Goal: Task Accomplishment & Management: Manage account settings

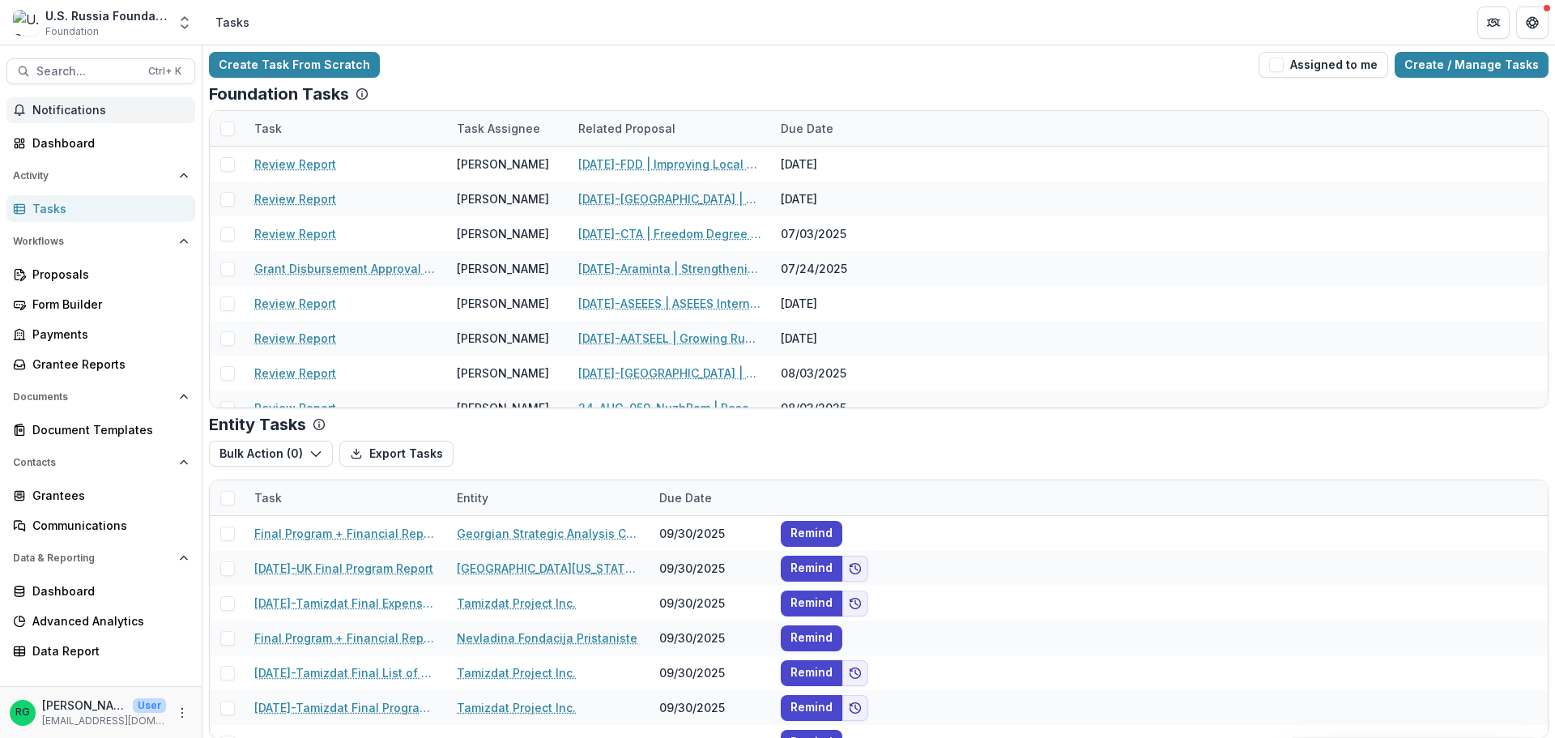
click at [67, 114] on span "Notifications" at bounding box center [110, 111] width 156 height 14
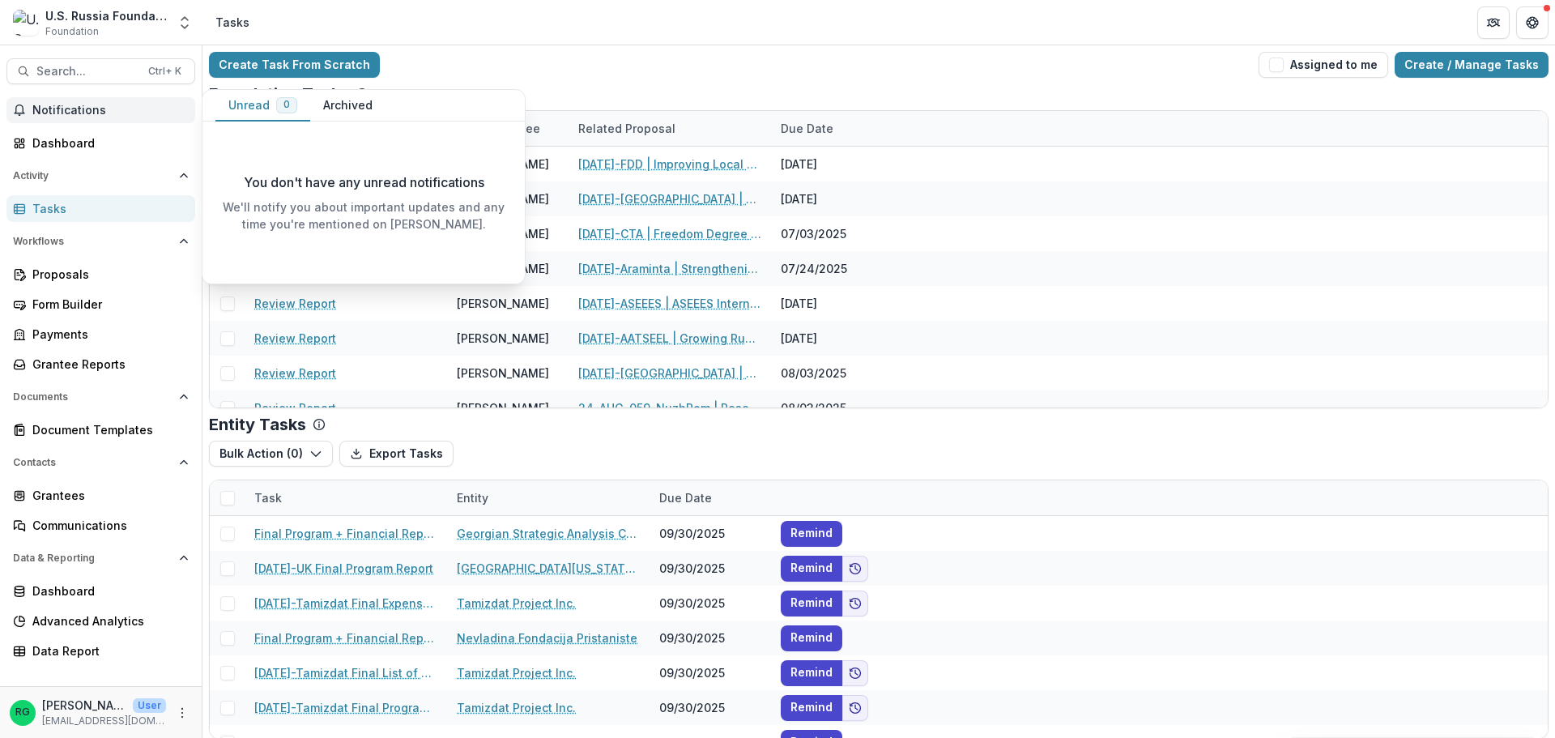
click at [66, 104] on span "Notifications" at bounding box center [110, 111] width 156 height 14
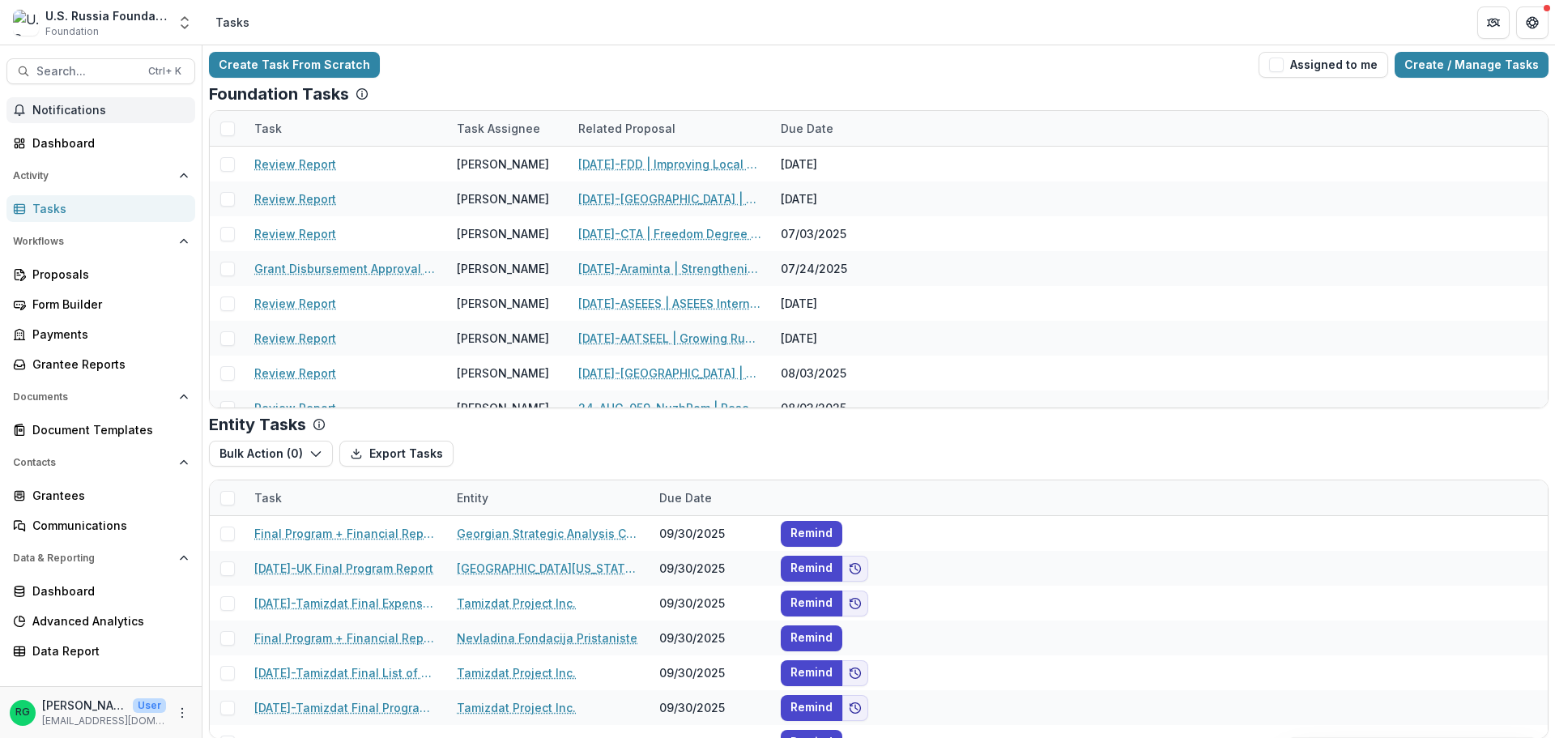
click at [66, 104] on span "Notifications" at bounding box center [110, 111] width 156 height 14
click at [1273, 68] on button "Assigned to me" at bounding box center [1324, 65] width 130 height 26
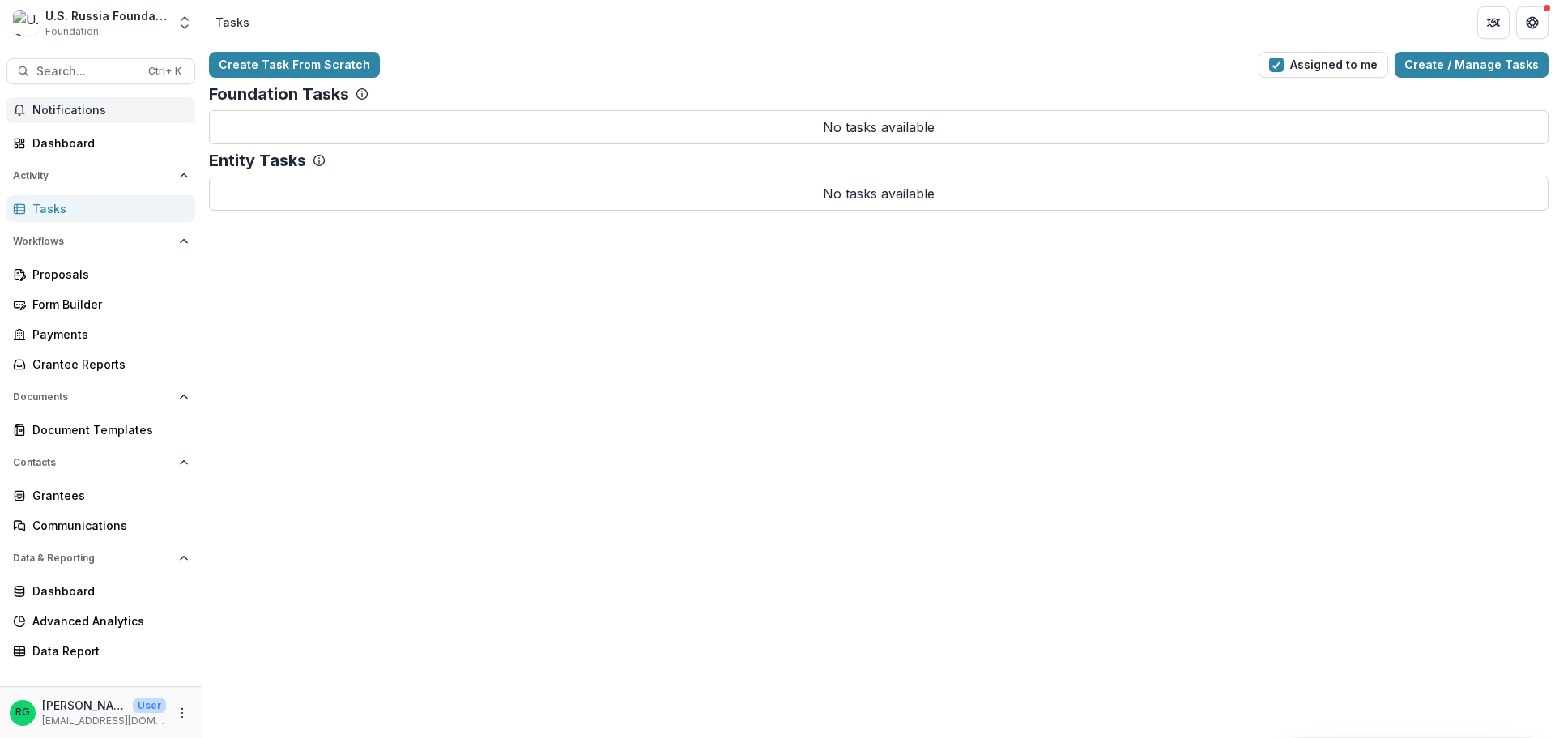
click at [85, 109] on span "Notifications" at bounding box center [110, 111] width 156 height 14
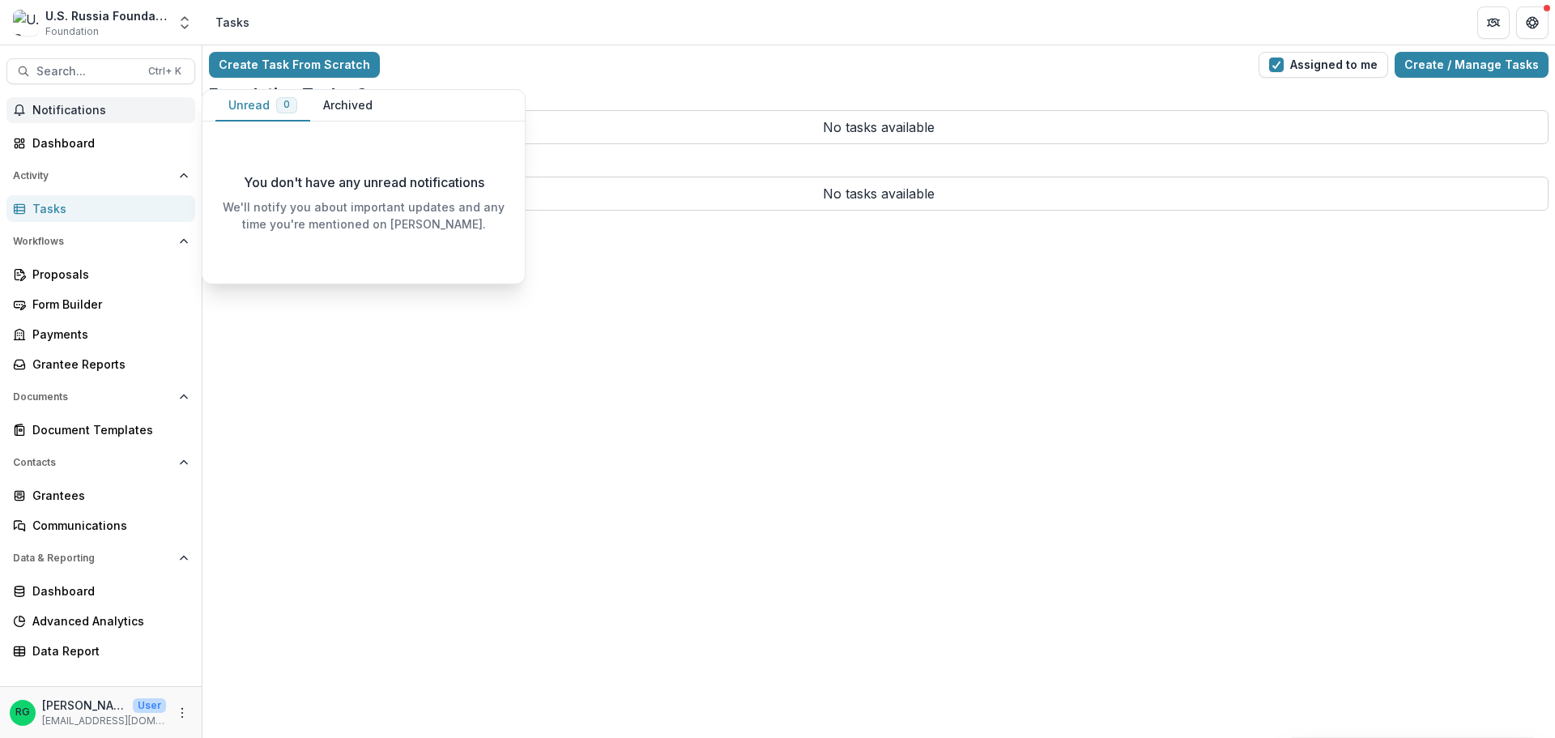
click at [360, 106] on button "Archived" at bounding box center [347, 106] width 75 height 32
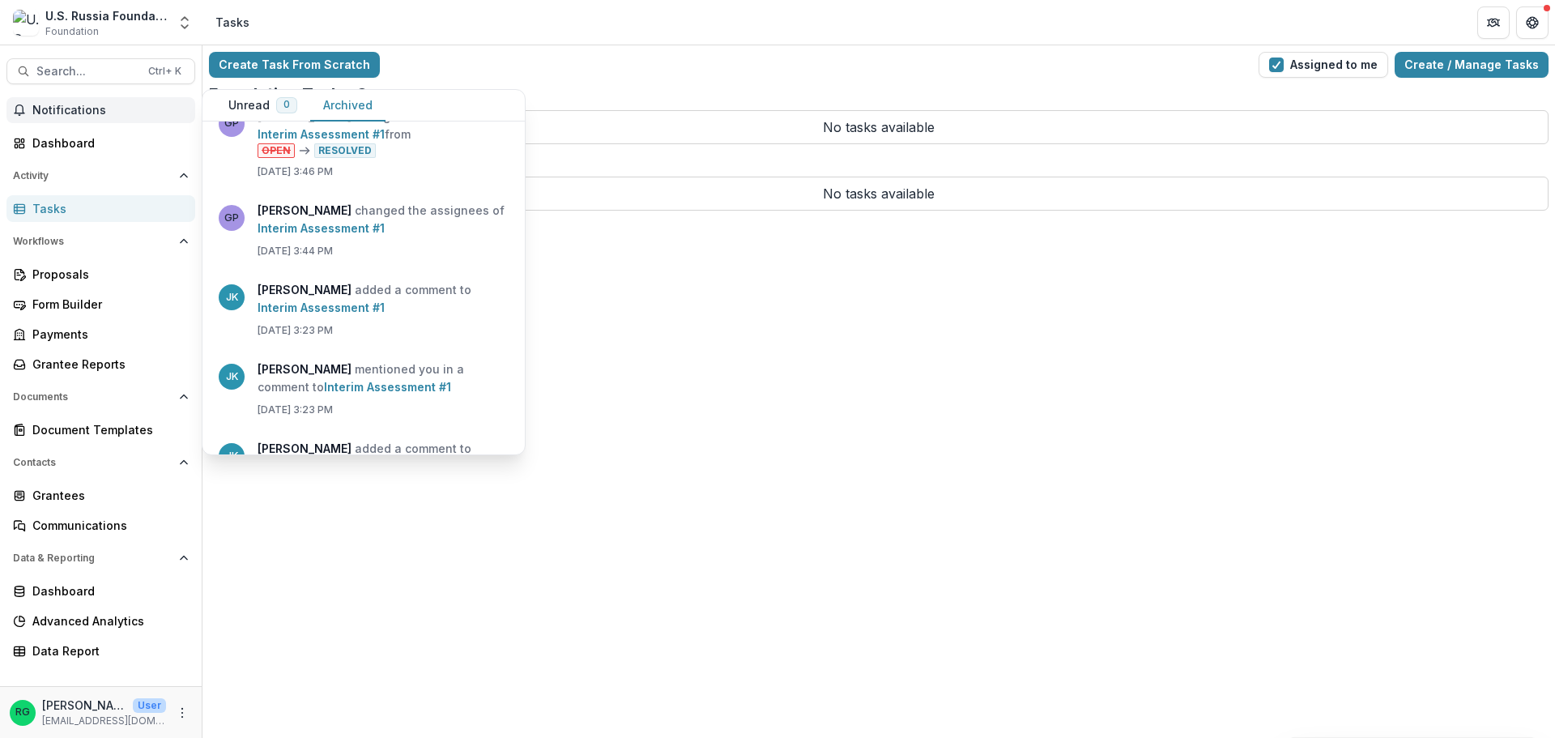
scroll to position [486, 0]
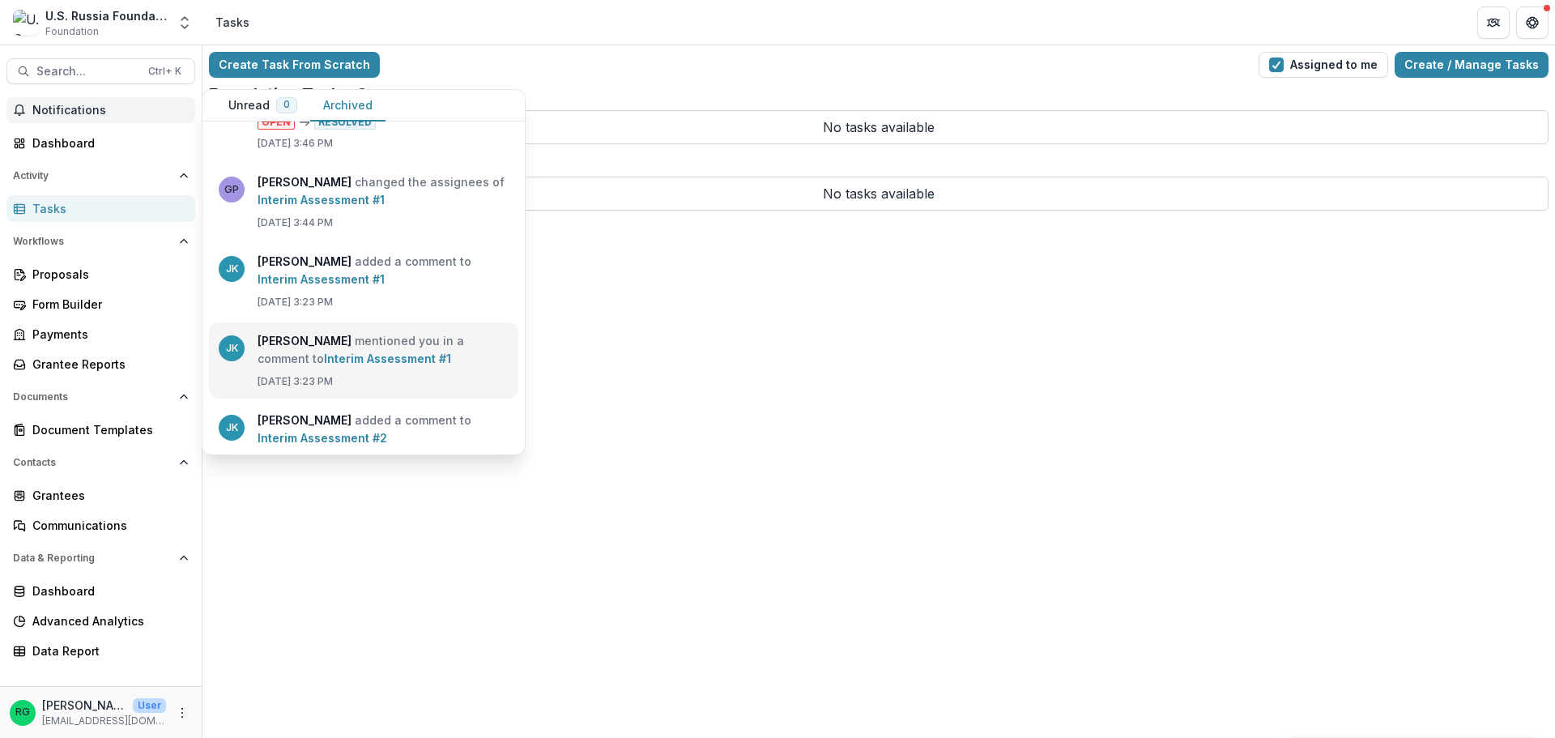
click at [380, 352] on link "Interim Assessment #1" at bounding box center [387, 359] width 127 height 14
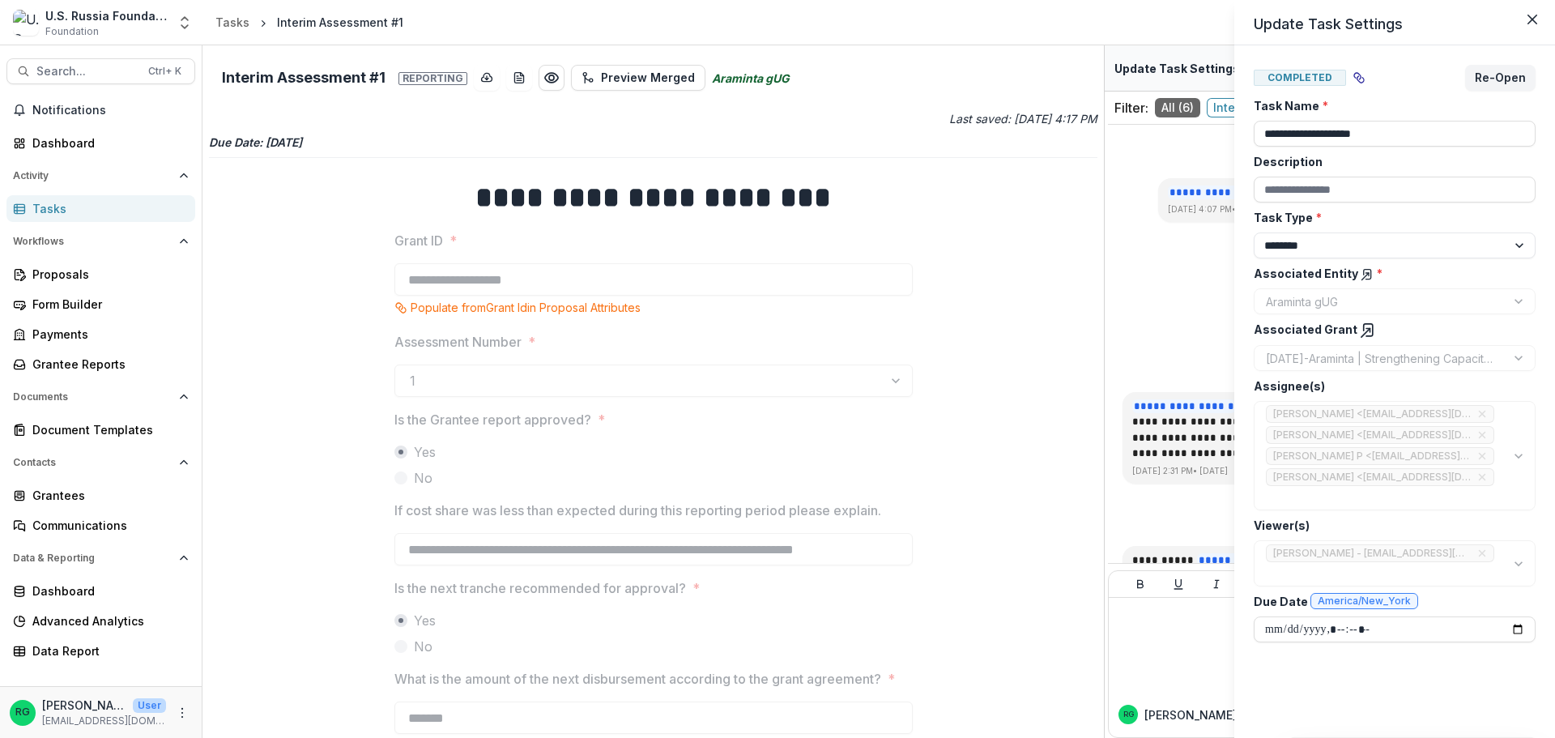
click at [66, 105] on div "**********" at bounding box center [777, 369] width 1555 height 738
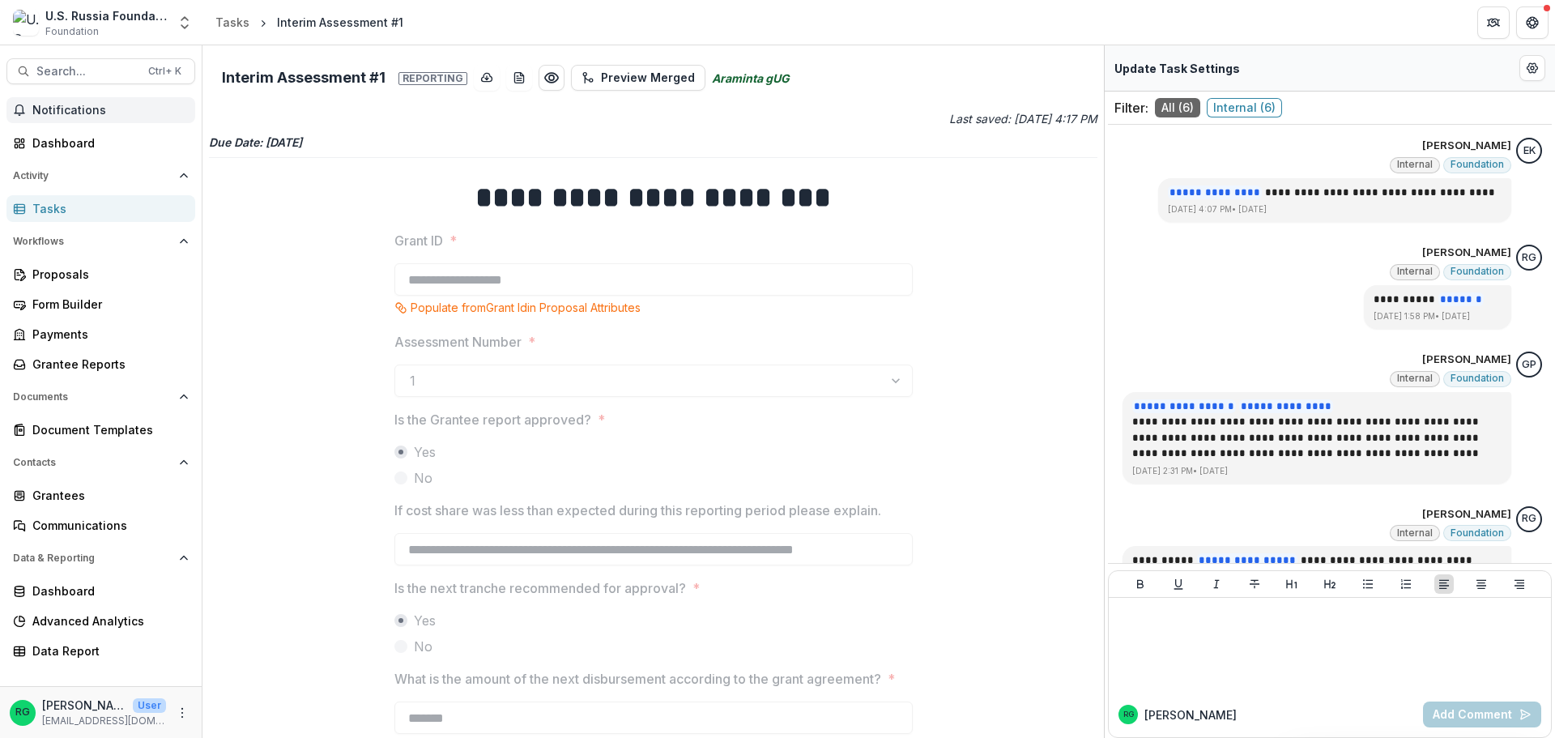
click at [64, 105] on span "Notifications" at bounding box center [110, 111] width 156 height 14
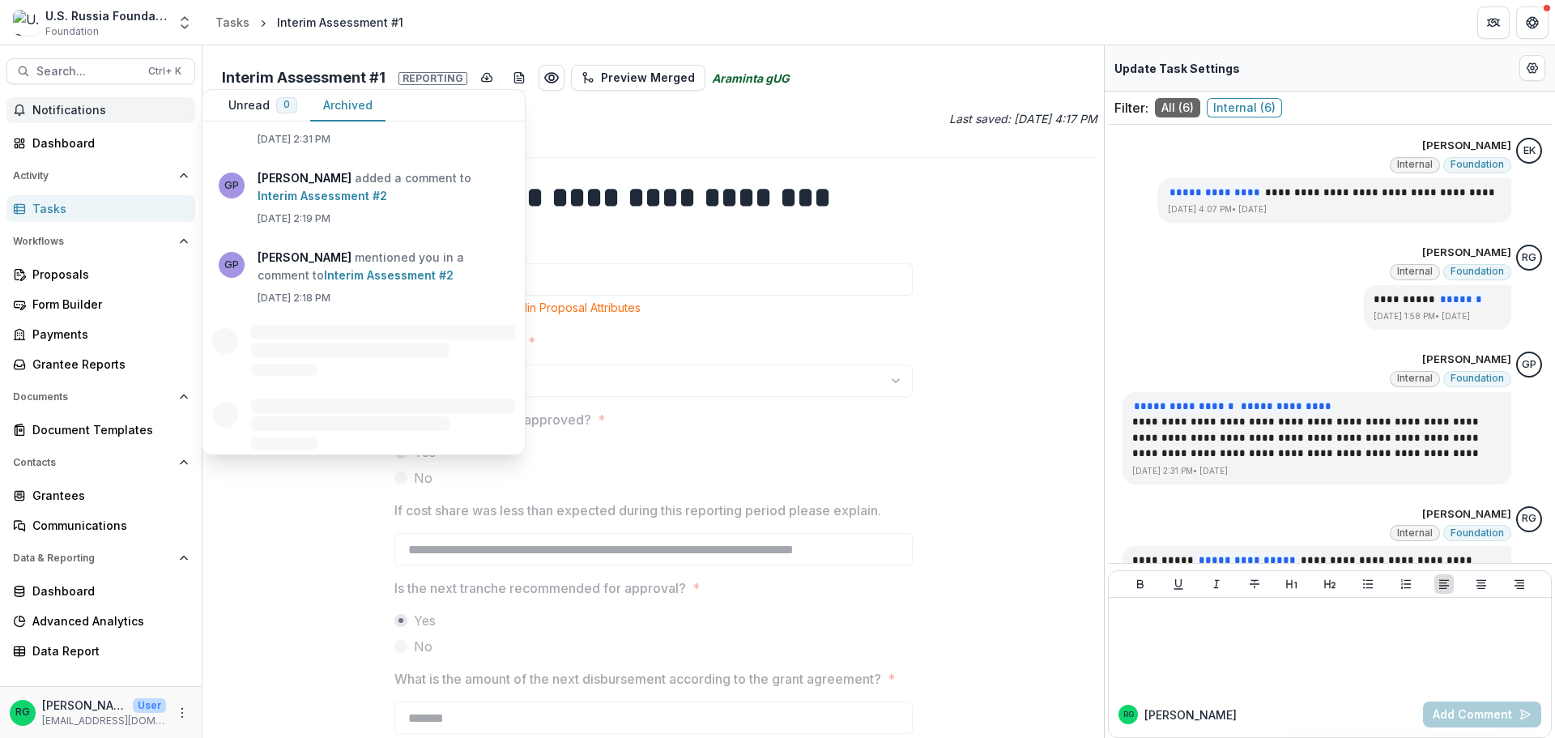
scroll to position [1053, 0]
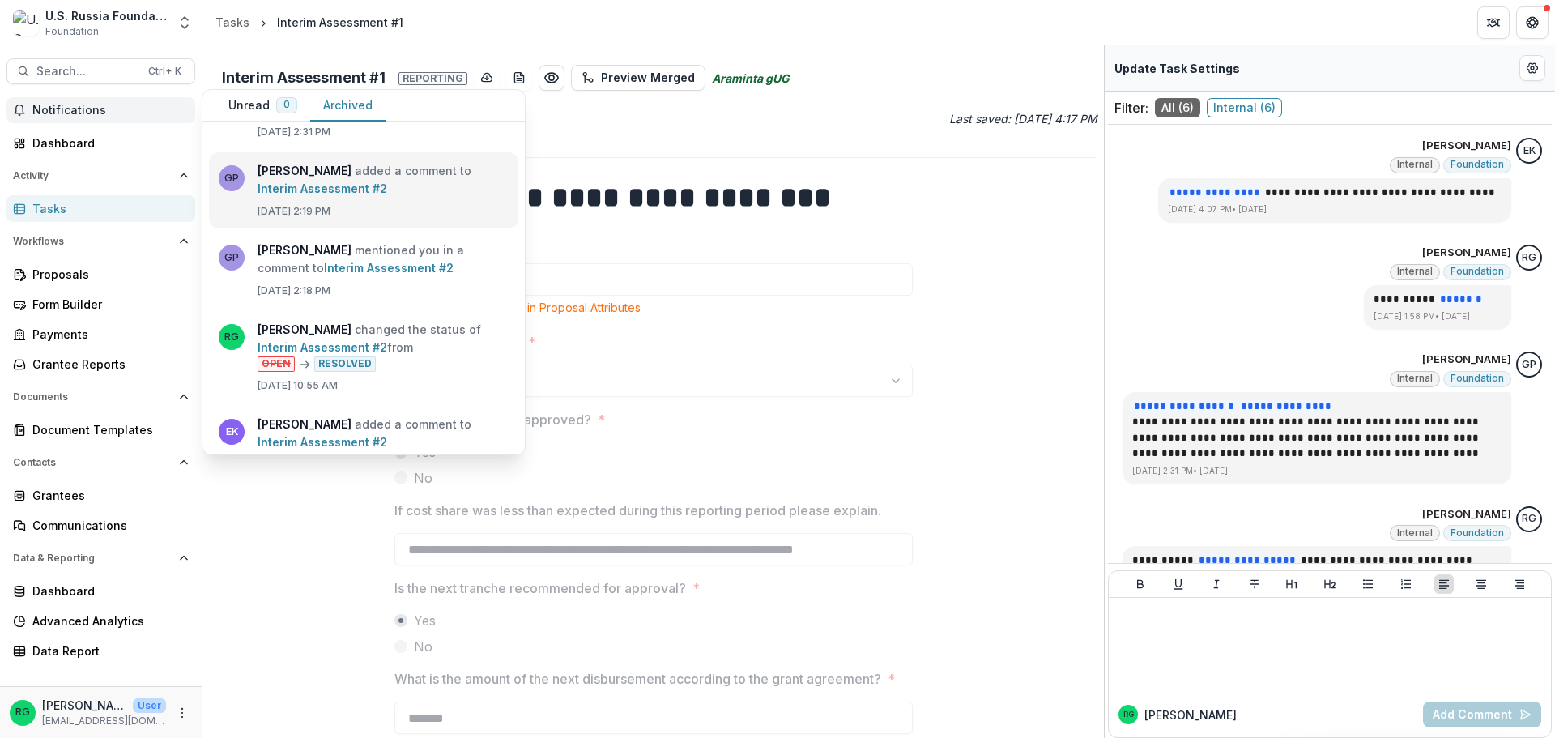
click at [353, 181] on link "Interim Assessment #2" at bounding box center [323, 188] width 130 height 14
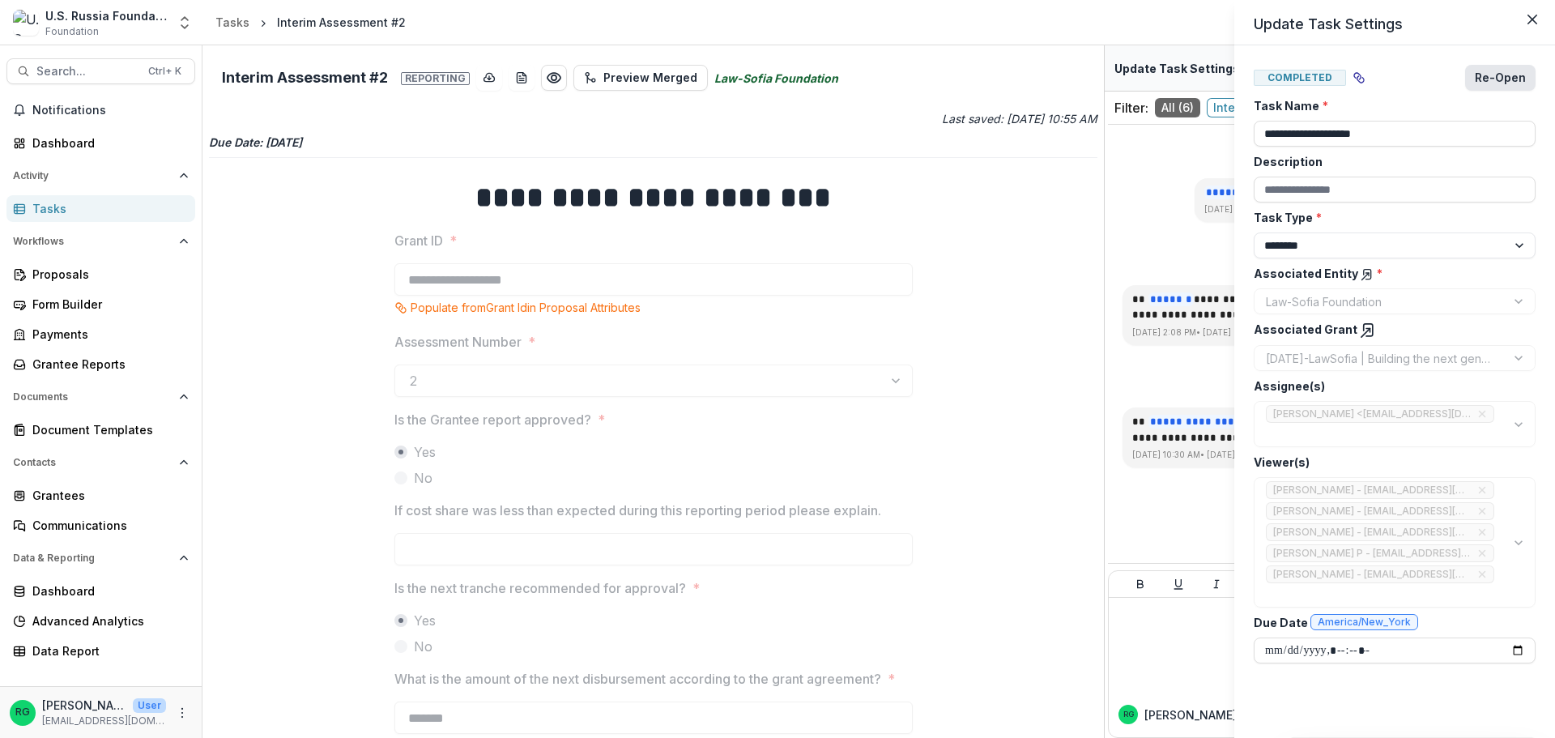
click at [1496, 73] on button "Re-Open" at bounding box center [1500, 78] width 70 height 26
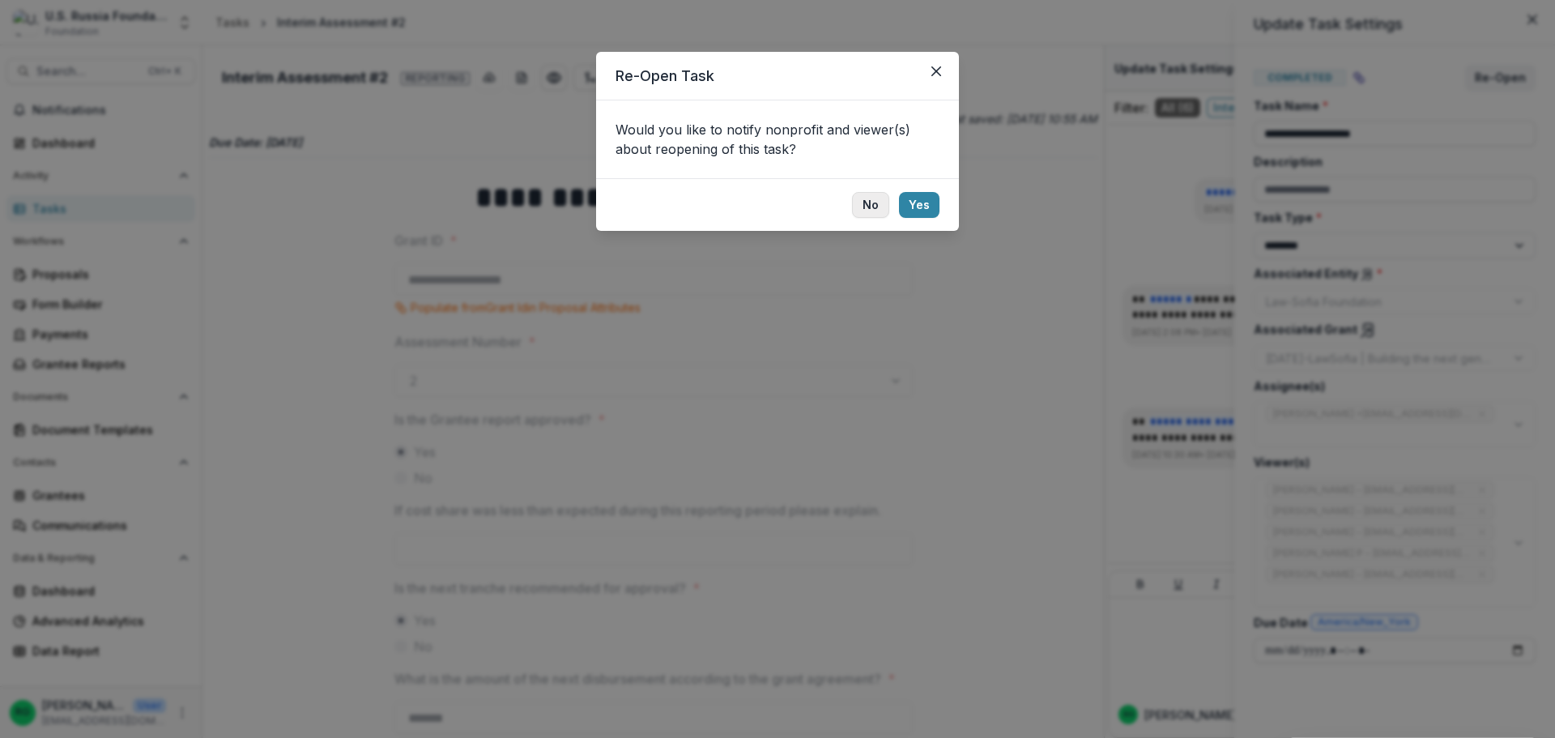
click at [874, 196] on button "No" at bounding box center [870, 205] width 37 height 26
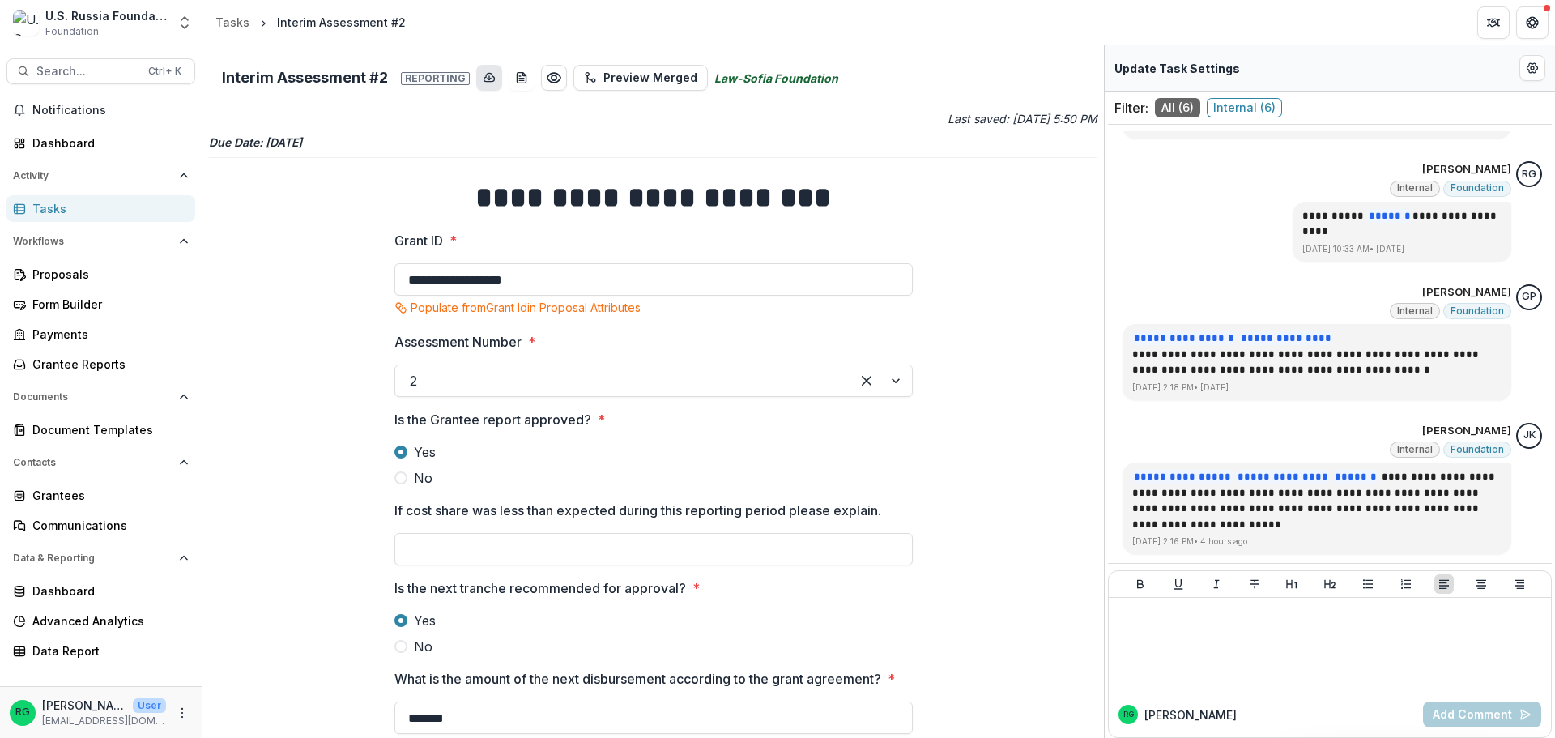
click at [488, 79] on icon "download-button" at bounding box center [489, 77] width 13 height 13
click at [519, 80] on line "download-word-button" at bounding box center [521, 80] width 5 height 0
click at [1530, 70] on icon "Edit Form Settings" at bounding box center [1532, 68] width 13 height 13
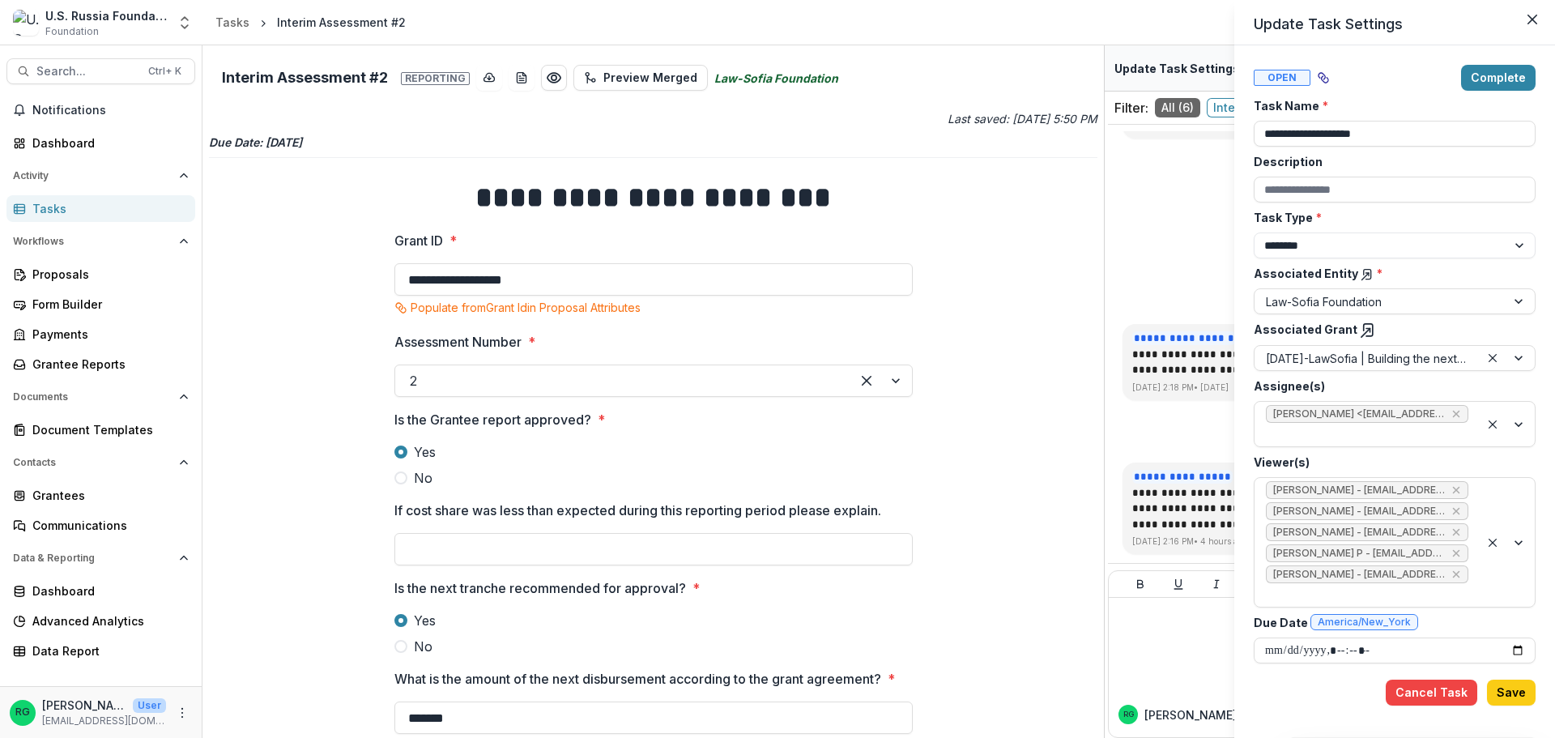
click at [78, 73] on div "**********" at bounding box center [777, 369] width 1555 height 738
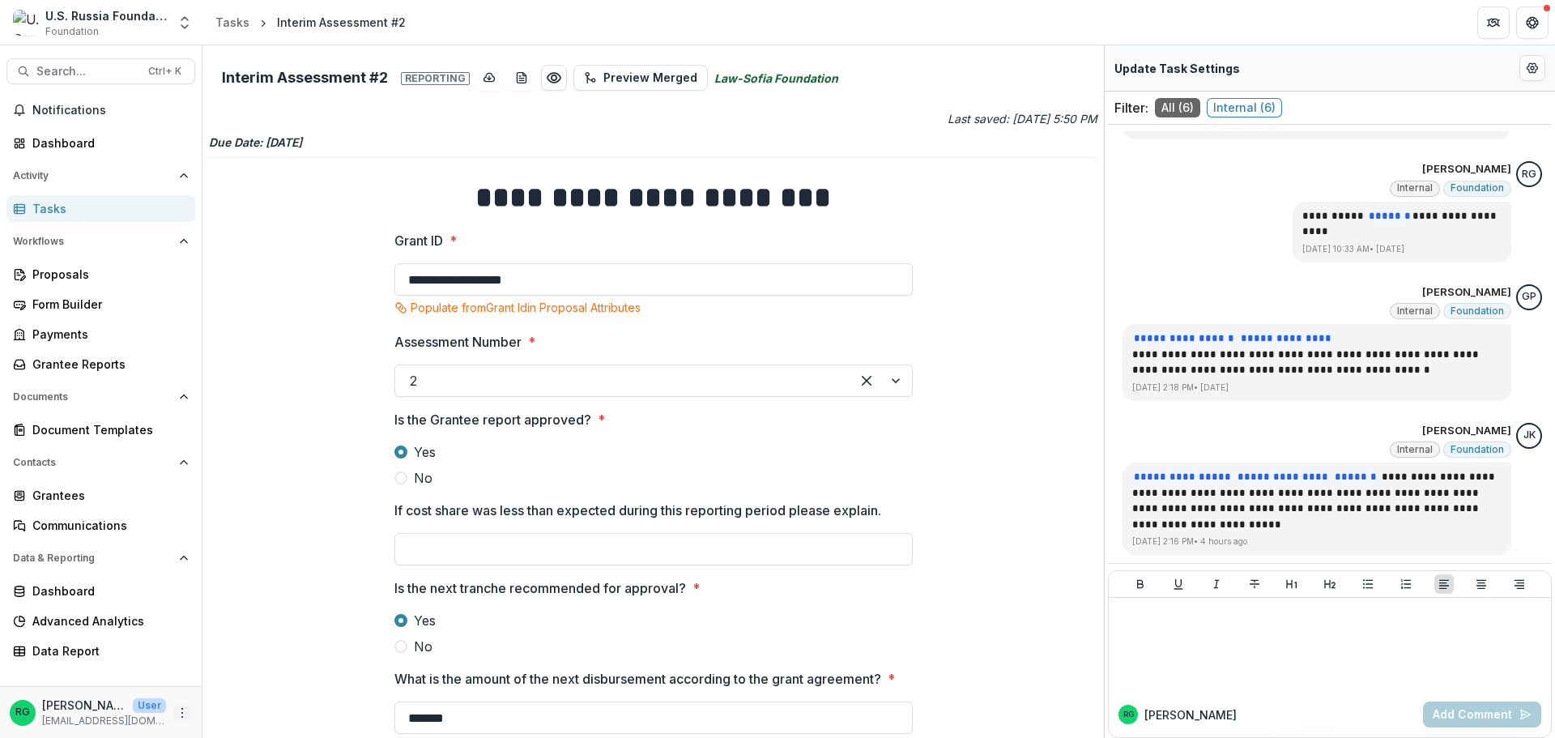
click at [183, 709] on icon "More" at bounding box center [182, 712] width 13 height 13
click at [237, 700] on button "Logout" at bounding box center [289, 705] width 173 height 27
